Goal: Task Accomplishment & Management: Manage account settings

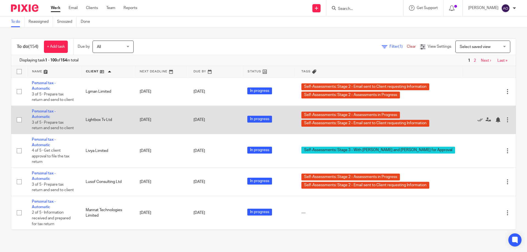
scroll to position [2390, 0]
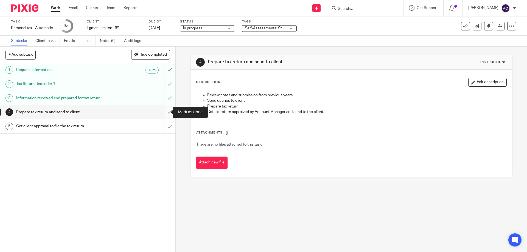
click at [162, 110] on input "submit" at bounding box center [88, 112] width 176 height 14
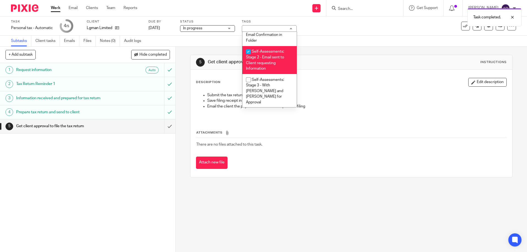
scroll to position [114, 0]
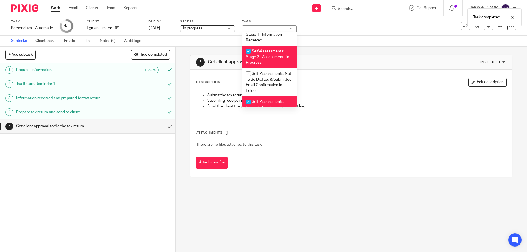
click at [247, 52] on input "checkbox" at bounding box center [248, 51] width 10 height 10
checkbox input "false"
click at [249, 99] on input "checkbox" at bounding box center [248, 102] width 10 height 10
checkbox input "false"
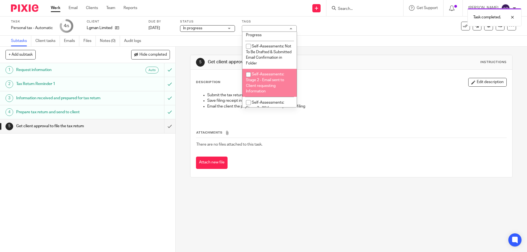
scroll to position [169, 0]
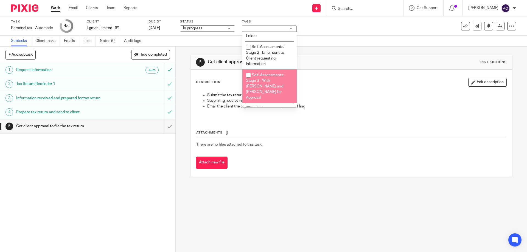
click at [248, 75] on input "checkbox" at bounding box center [248, 75] width 10 height 10
checkbox input "true"
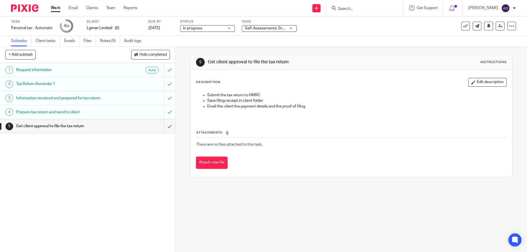
click at [162, 171] on div "1 Request information Auto 2 Tax Return Reminder 1 3 Information received and p…" at bounding box center [88, 157] width 176 height 189
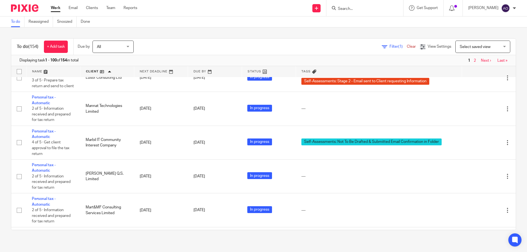
scroll to position [2417, 0]
